Goal: Task Accomplishment & Management: Complete application form

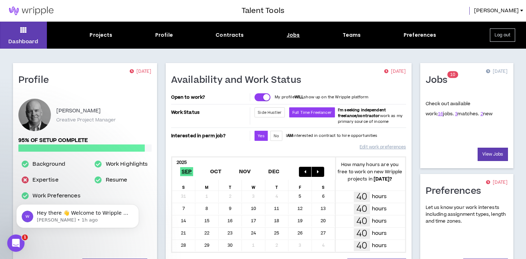
click at [294, 37] on div "Jobs" at bounding box center [293, 35] width 13 height 8
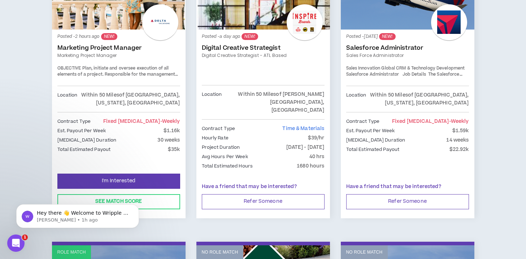
scroll to position [191, 0]
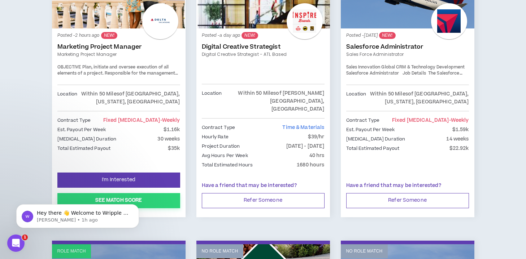
click at [117, 193] on button "See Match Score" at bounding box center [118, 200] width 123 height 15
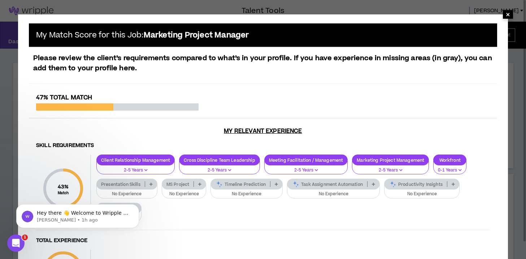
click at [508, 14] on span "×" at bounding box center [508, 14] width 4 height 9
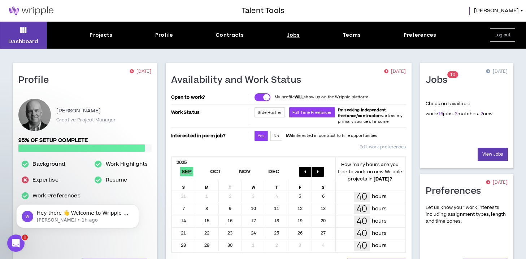
click at [292, 31] on div "Jobs" at bounding box center [293, 35] width 13 height 8
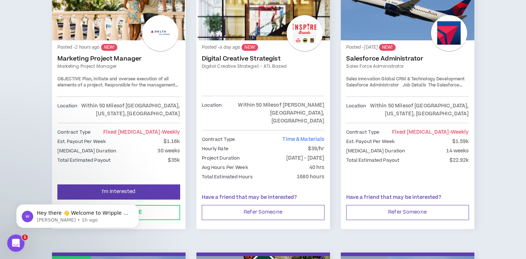
scroll to position [179, 0]
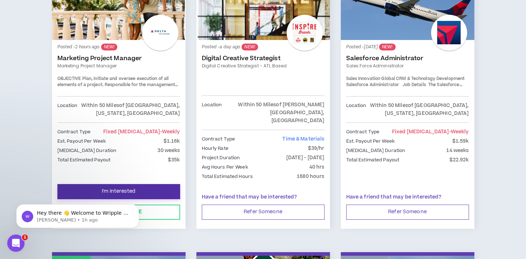
click at [112, 188] on span "I'm Interested" at bounding box center [119, 191] width 34 height 7
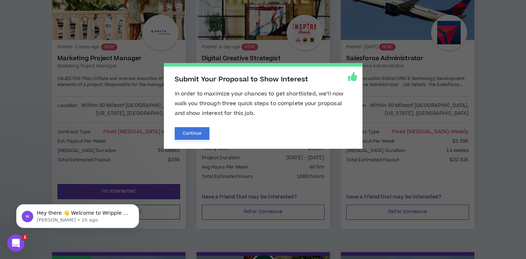
click at [195, 134] on button "Continue" at bounding box center [192, 133] width 35 height 13
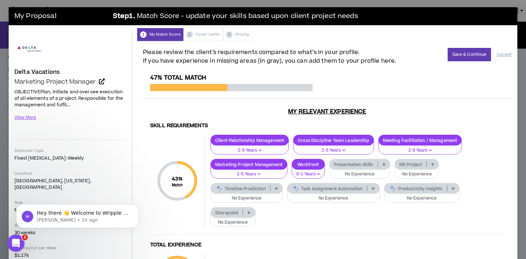
click at [382, 165] on icon at bounding box center [383, 165] width 3 height 4
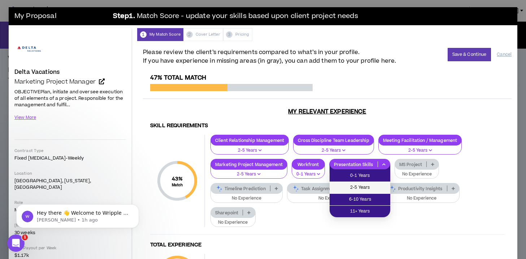
click at [368, 184] on span "2-5 Years" at bounding box center [360, 188] width 52 height 8
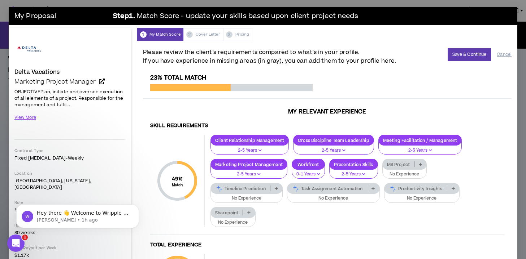
click at [420, 164] on icon at bounding box center [420, 165] width 3 height 4
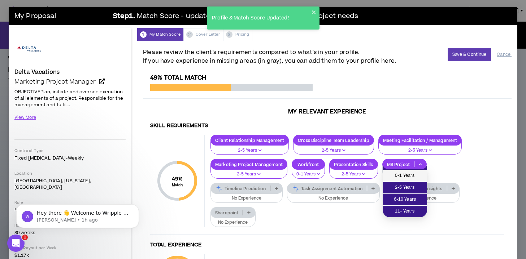
click at [408, 173] on span "0-1 Years" at bounding box center [405, 176] width 36 height 8
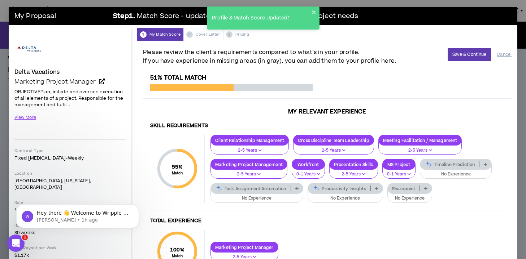
click at [487, 166] on icon at bounding box center [485, 165] width 3 height 4
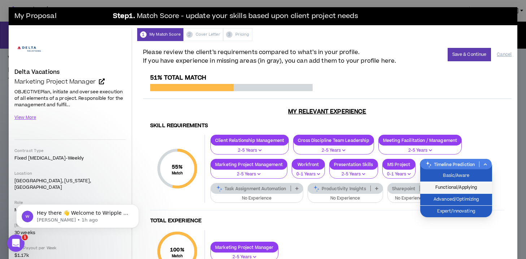
click at [483, 188] on span "Functional/Applying" at bounding box center [455, 188] width 63 height 8
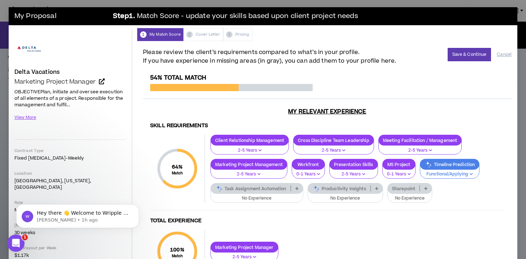
click at [376, 187] on icon at bounding box center [376, 189] width 3 height 4
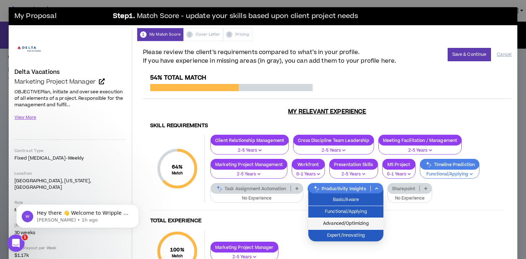
click at [354, 222] on span "Advanced/Optimizing" at bounding box center [346, 224] width 66 height 8
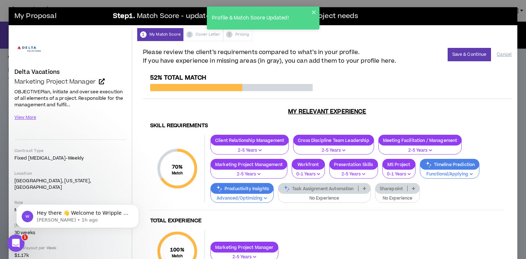
click at [363, 189] on p at bounding box center [364, 189] width 12 height 6
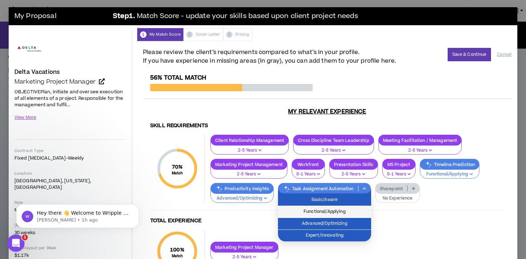
click at [349, 209] on span "Functional/Applying" at bounding box center [324, 212] width 84 height 8
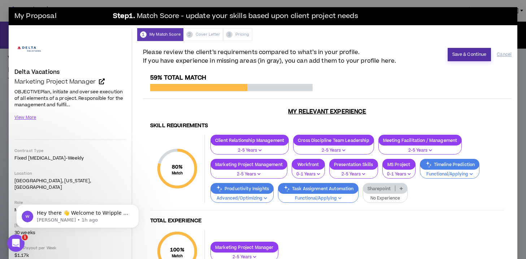
click at [471, 54] on button "Save & Continue" at bounding box center [470, 54] width 44 height 13
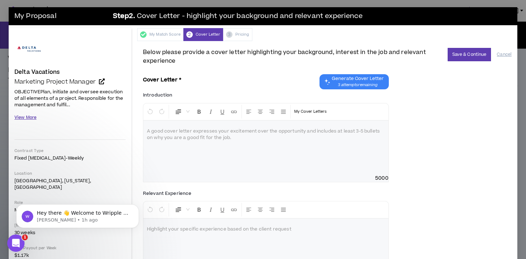
click at [33, 118] on button "View More" at bounding box center [25, 118] width 22 height 13
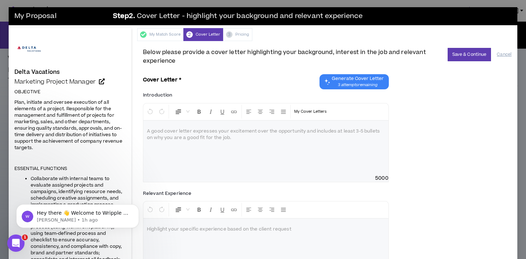
scroll to position [14, 0]
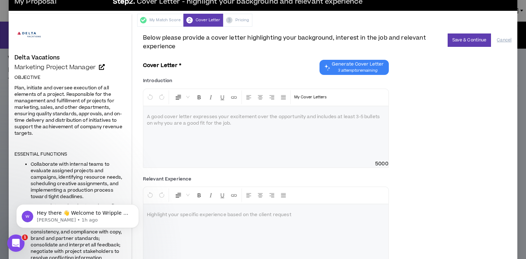
click at [357, 65] on span "Generate Cover Letter" at bounding box center [358, 64] width 52 height 6
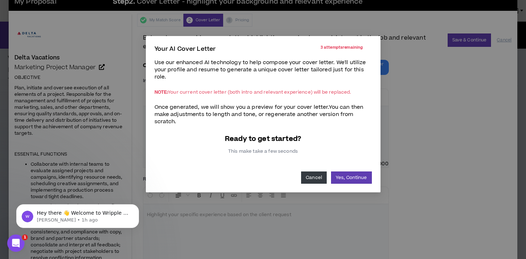
click at [321, 177] on button "Cancel" at bounding box center [314, 178] width 26 height 12
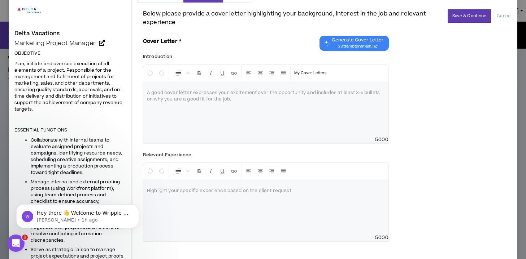
scroll to position [0, 0]
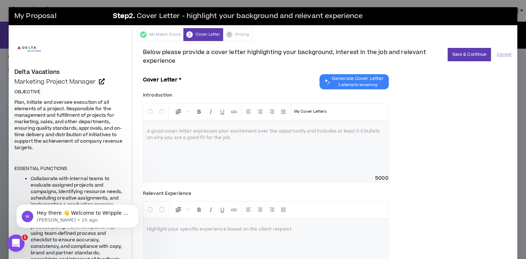
click at [356, 83] on span "3 attempts remaining" at bounding box center [358, 85] width 52 height 6
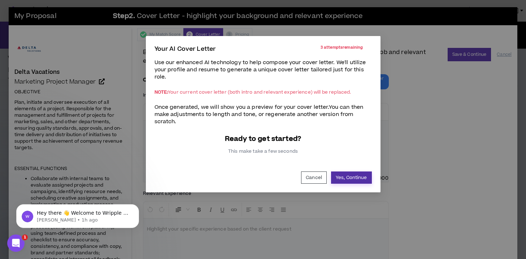
click at [345, 175] on button "Yes, Continue" at bounding box center [351, 178] width 41 height 12
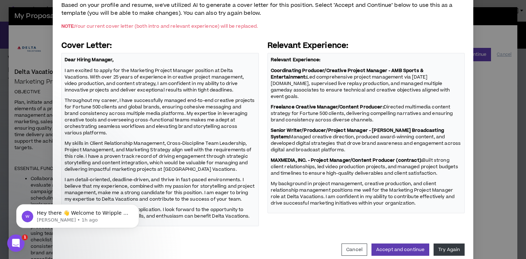
scroll to position [68, 0]
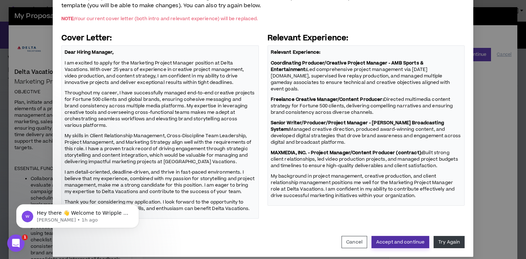
click at [390, 236] on button "Accept and continue" at bounding box center [400, 242] width 58 height 12
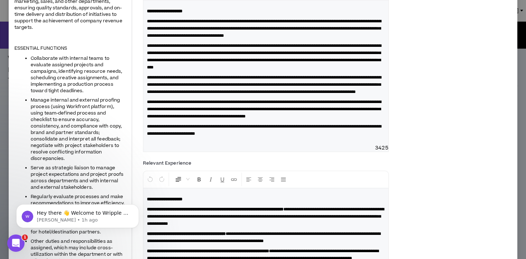
scroll to position [0, 0]
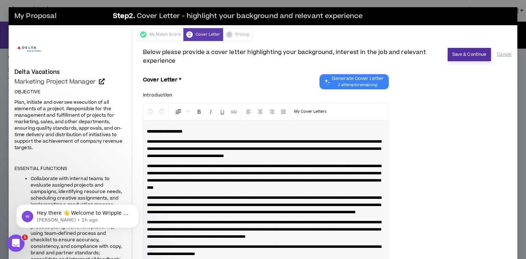
click at [464, 55] on button "Save & Continue" at bounding box center [470, 54] width 44 height 13
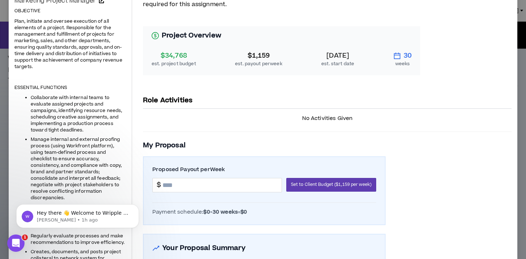
scroll to position [120, 0]
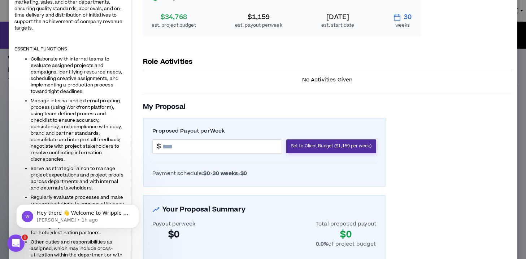
click at [365, 143] on button "Set to Client Budget ($1,159 per week)" at bounding box center [331, 147] width 90 height 14
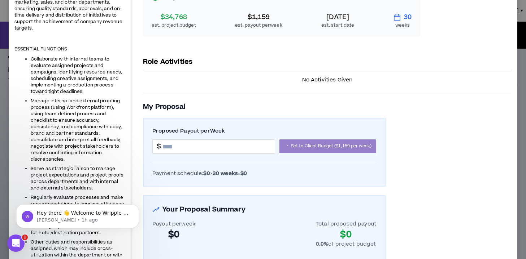
type input "*******"
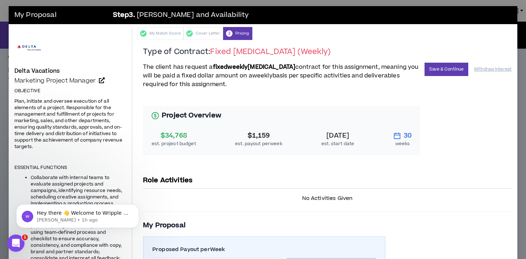
scroll to position [0, 0]
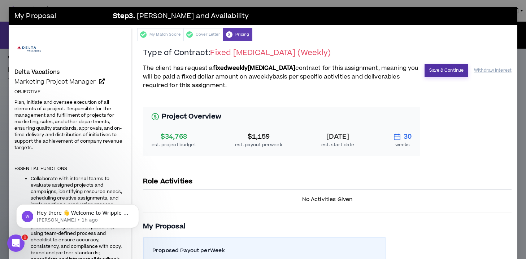
click at [448, 71] on button "Save & Continue" at bounding box center [446, 70] width 44 height 13
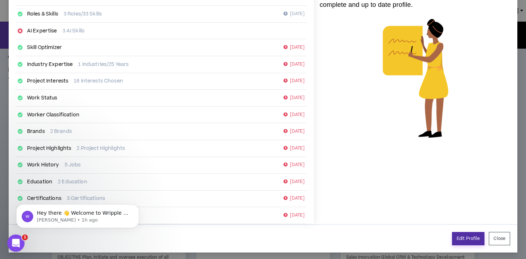
scroll to position [119, 0]
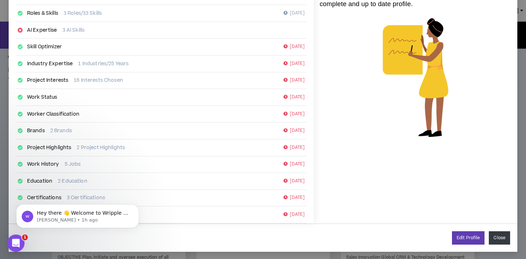
click at [497, 240] on button "Close" at bounding box center [499, 238] width 21 height 13
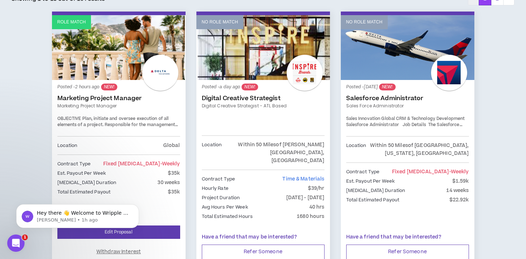
scroll to position [187, 0]
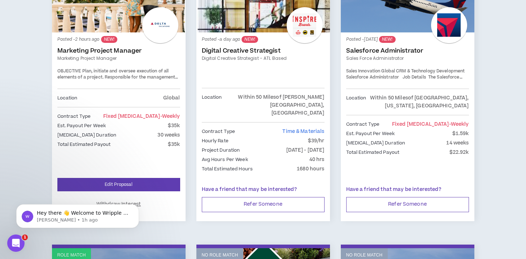
click at [90, 47] on link "Marketing Project Manager" at bounding box center [118, 50] width 123 height 7
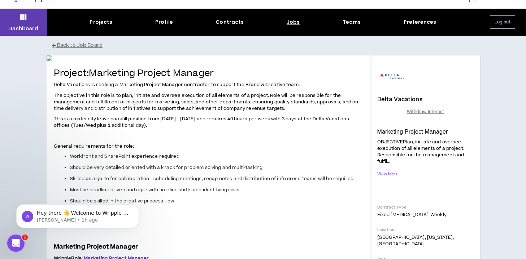
scroll to position [14, 0]
